Goal: Check status

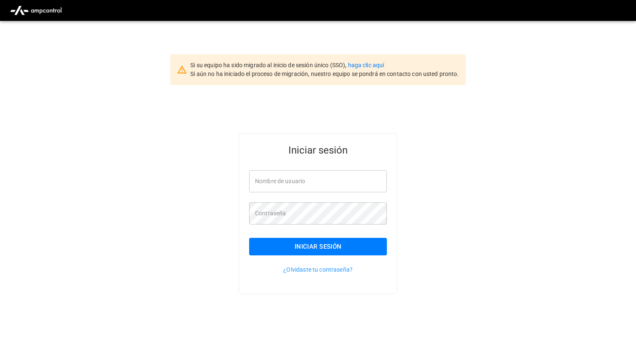
type input "**********"
click at [309, 252] on button "Iniciar sesión" at bounding box center [318, 247] width 138 height 18
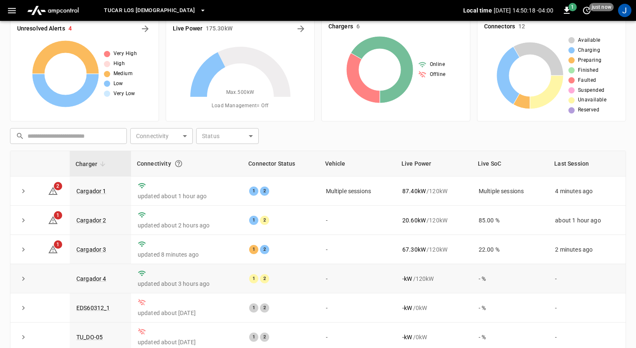
scroll to position [42, 0]
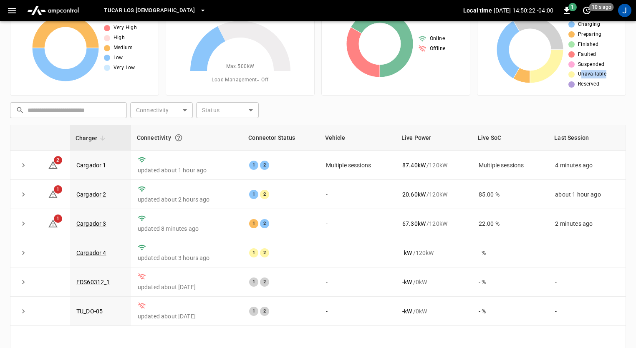
drag, startPoint x: 582, startPoint y: 76, endPoint x: 615, endPoint y: 77, distance: 33.0
click at [615, 77] on div "Available Charging Preparing Finished Faulted Suspended Unavailable Reserved" at bounding box center [551, 49] width 135 height 78
drag, startPoint x: 255, startPoint y: 254, endPoint x: 267, endPoint y: 253, distance: 11.7
click at [267, 253] on div "1 2" at bounding box center [280, 252] width 63 height 9
click at [289, 254] on div "1 2" at bounding box center [280, 252] width 63 height 9
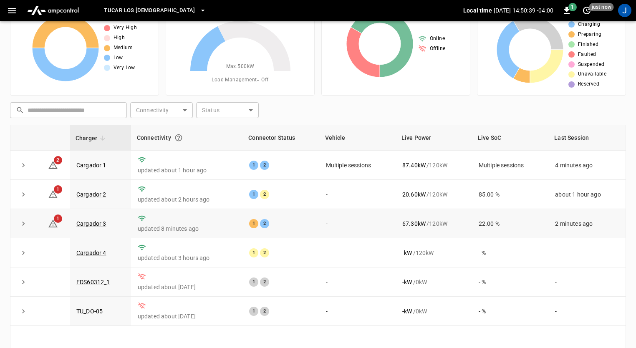
click at [255, 226] on div "1" at bounding box center [253, 223] width 9 height 9
drag, startPoint x: 584, startPoint y: 75, endPoint x: 606, endPoint y: 76, distance: 22.1
click at [606, 76] on div "Available Charging Preparing Finished Faulted Suspended Unavailable Reserved" at bounding box center [551, 49] width 135 height 78
click at [267, 194] on div "2" at bounding box center [264, 194] width 9 height 9
